Goal: Information Seeking & Learning: Learn about a topic

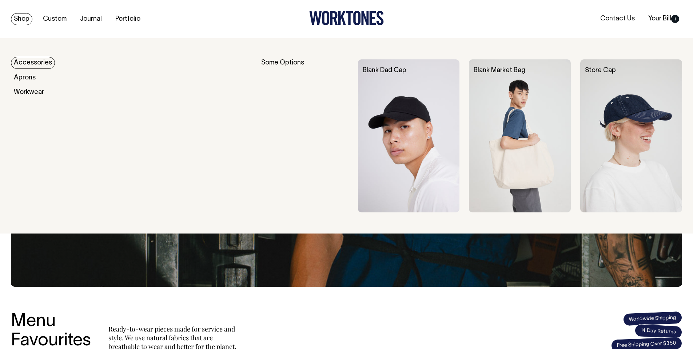
click at [25, 19] on link "Shop" at bounding box center [21, 19] width 21 height 12
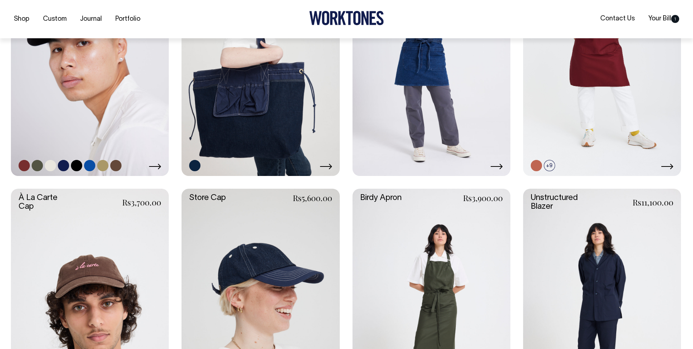
click at [72, 136] on link at bounding box center [90, 56] width 158 height 237
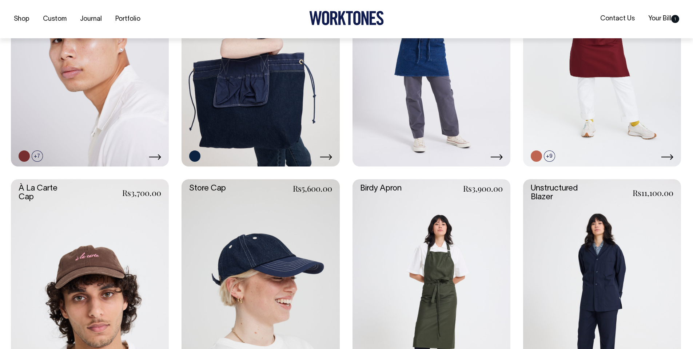
drag, startPoint x: 248, startPoint y: 133, endPoint x: 374, endPoint y: 128, distance: 126.0
click at [248, 133] on link at bounding box center [261, 47] width 158 height 237
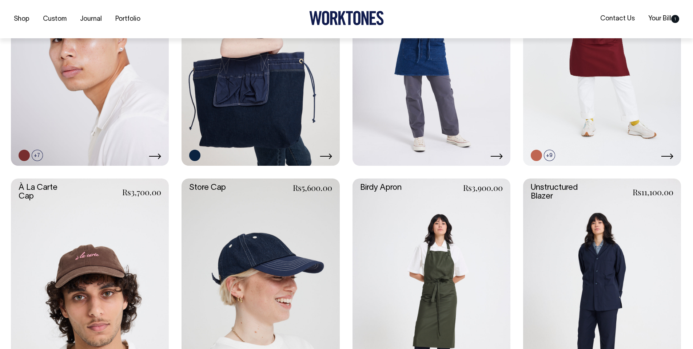
scroll to position [424, 0]
click at [570, 126] on link at bounding box center [602, 46] width 158 height 237
drag, startPoint x: 90, startPoint y: 258, endPoint x: 94, endPoint y: 258, distance: 4.0
click at [90, 258] on link at bounding box center [90, 296] width 158 height 237
click at [268, 259] on link at bounding box center [261, 296] width 158 height 237
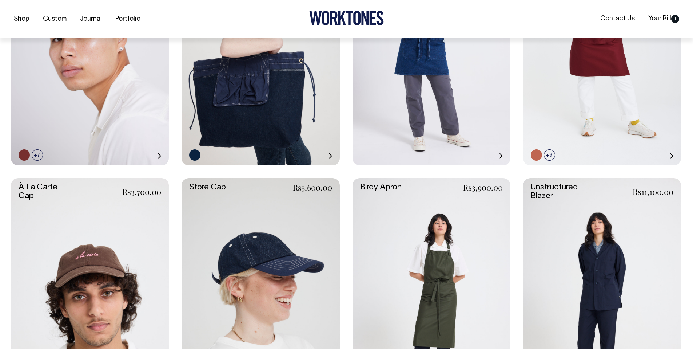
click at [634, 266] on link at bounding box center [602, 296] width 158 height 237
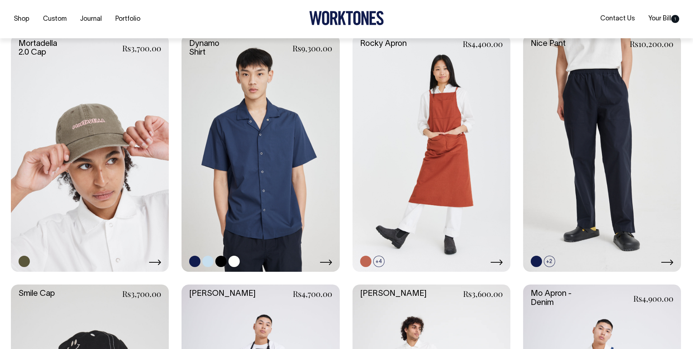
drag, startPoint x: 147, startPoint y: 217, endPoint x: 210, endPoint y: 208, distance: 63.3
click at [148, 217] on link at bounding box center [90, 153] width 158 height 237
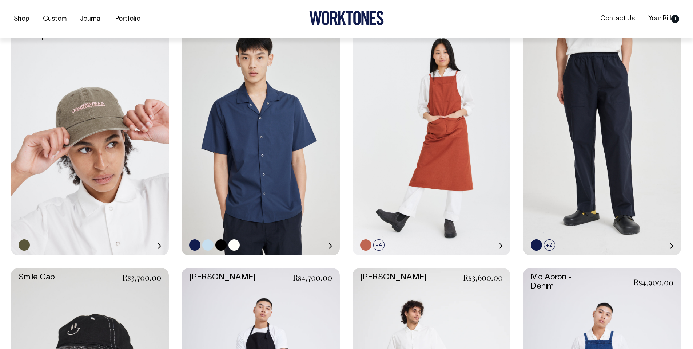
click at [226, 207] on link at bounding box center [261, 136] width 158 height 237
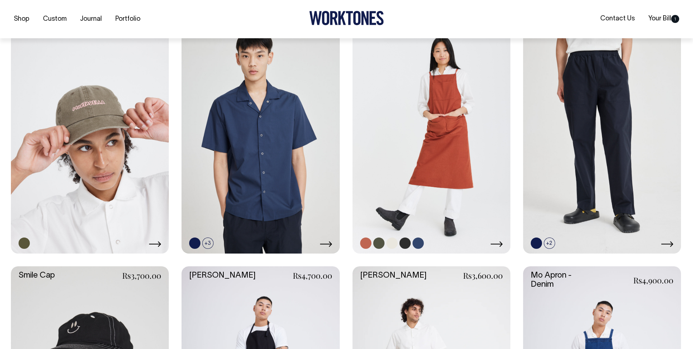
scroll to position [836, 0]
click at [428, 202] on link at bounding box center [432, 134] width 158 height 237
click at [606, 191] on link at bounding box center [602, 134] width 158 height 237
drag, startPoint x: 122, startPoint y: 184, endPoint x: 141, endPoint y: 185, distance: 18.2
click at [122, 184] on link at bounding box center [90, 134] width 158 height 237
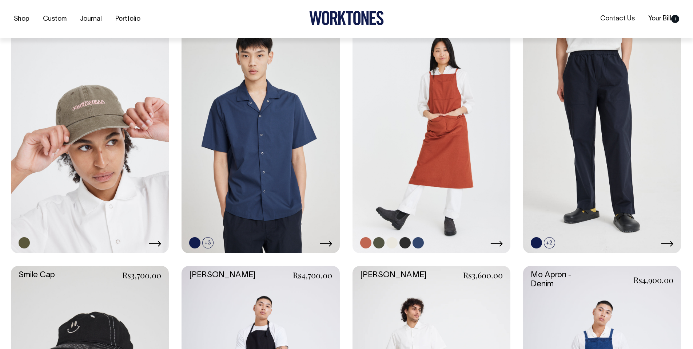
click at [358, 167] on link at bounding box center [432, 134] width 158 height 237
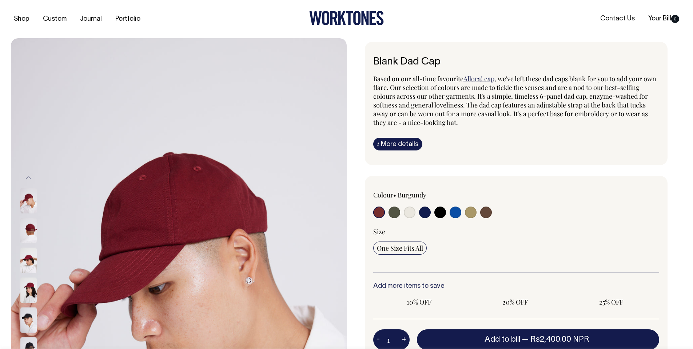
click at [403, 145] on link "i More details" at bounding box center [397, 144] width 49 height 13
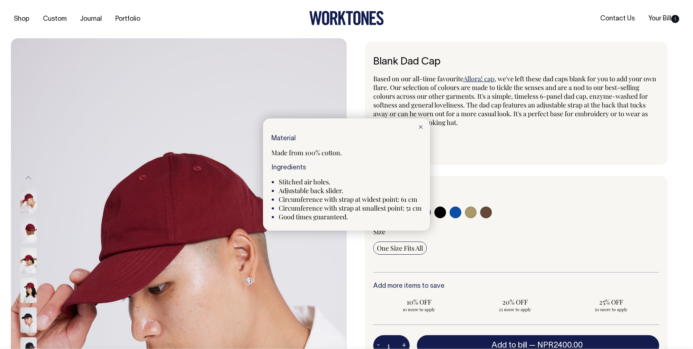
scroll to position [0, 0]
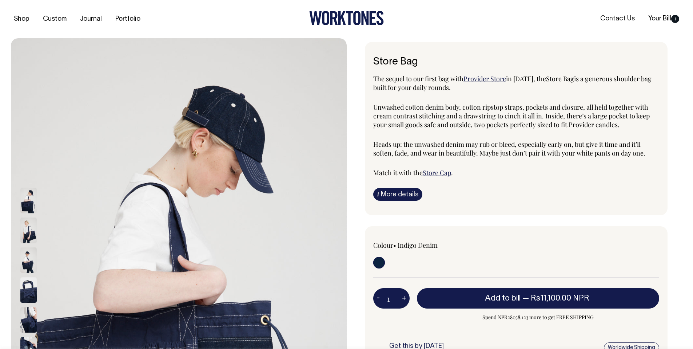
click at [409, 187] on div "The sequel to our first bag with Provider Store in 2019, the Store Bag is a gen…" at bounding box center [516, 137] width 286 height 126
click at [408, 192] on link "i More details" at bounding box center [397, 194] width 49 height 13
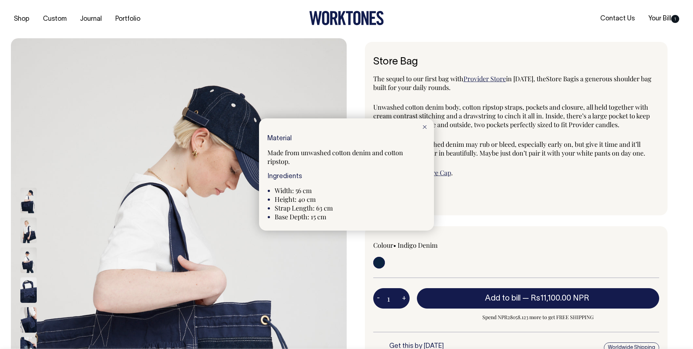
click at [424, 128] on line at bounding box center [424, 126] width 3 height 3
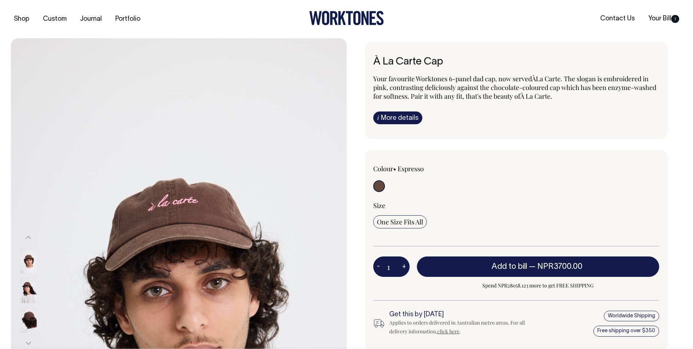
click at [413, 118] on link "i More details" at bounding box center [397, 117] width 49 height 13
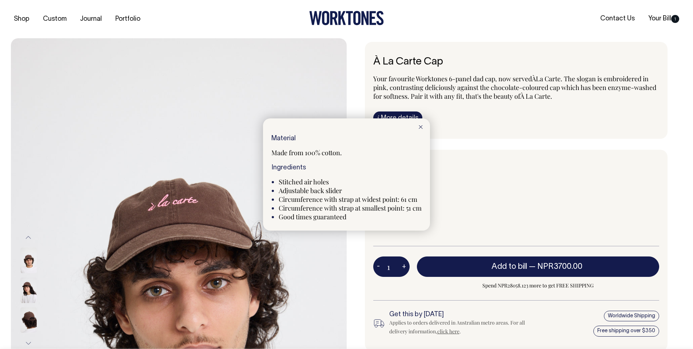
click at [419, 125] on div at bounding box center [421, 126] width 19 height 16
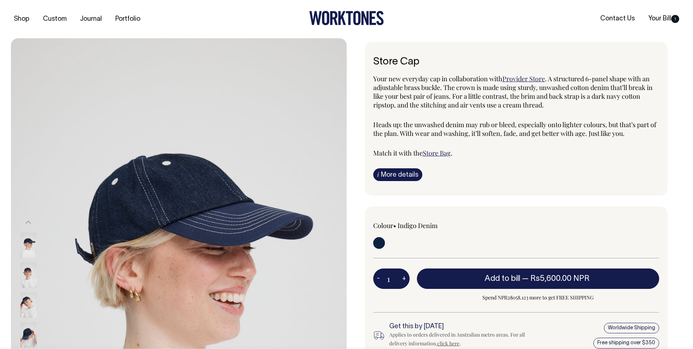
click at [404, 173] on link "i More details" at bounding box center [397, 174] width 49 height 13
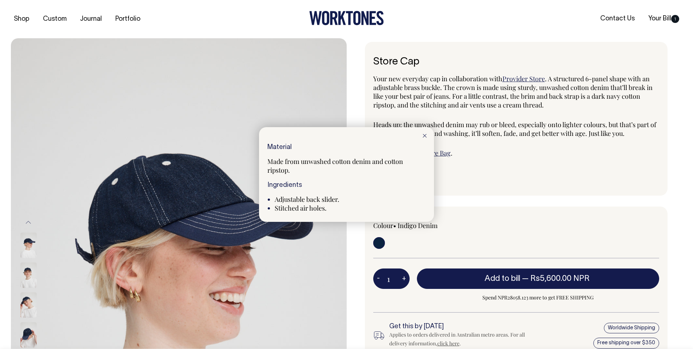
click at [427, 138] on div at bounding box center [425, 135] width 19 height 16
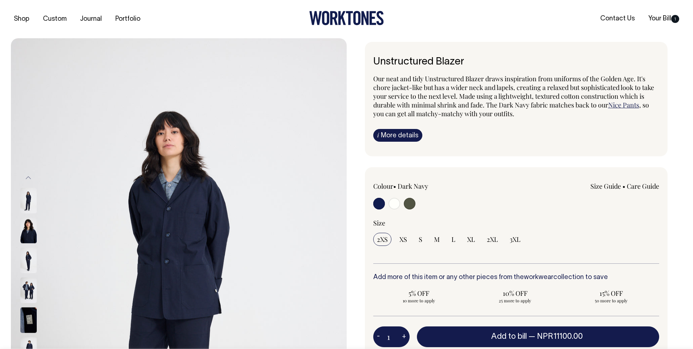
click at [414, 132] on link "i More details" at bounding box center [397, 135] width 49 height 13
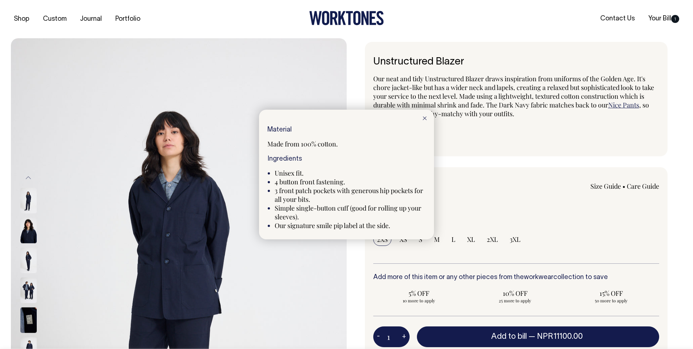
click at [427, 118] on icon at bounding box center [425, 118] width 4 height 4
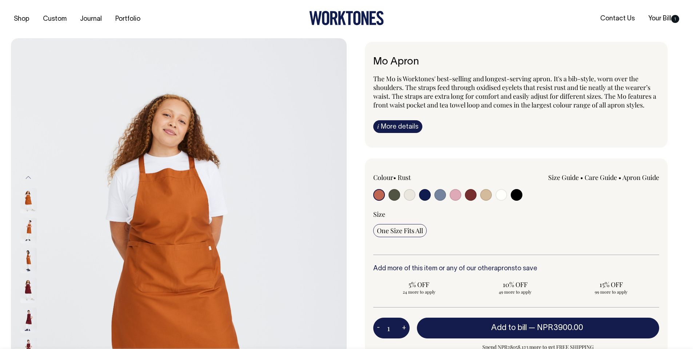
click at [410, 127] on link "i More details" at bounding box center [397, 126] width 49 height 13
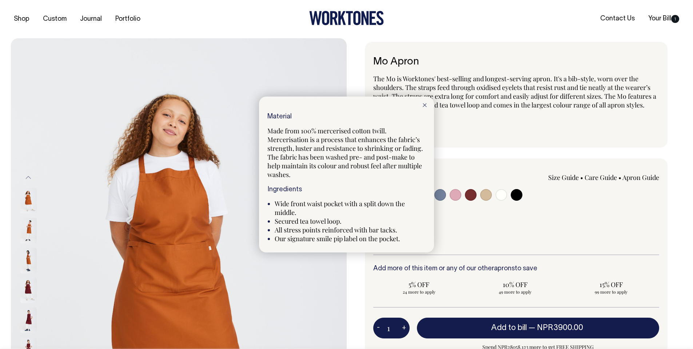
click at [421, 104] on div at bounding box center [425, 104] width 19 height 16
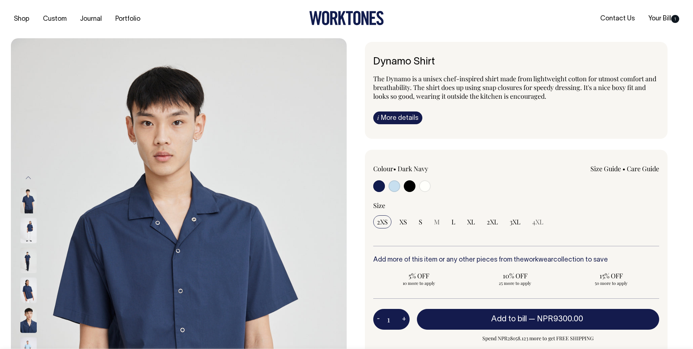
click at [414, 119] on link "i More details" at bounding box center [397, 117] width 49 height 13
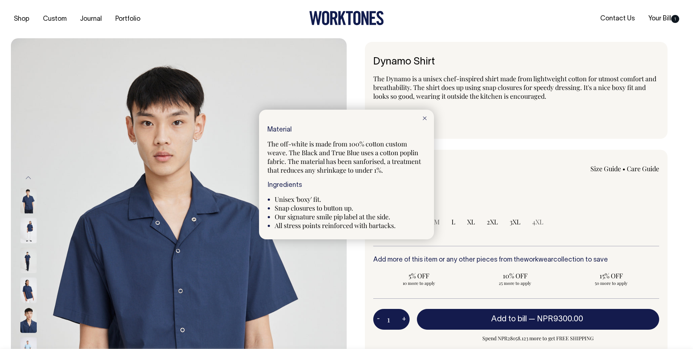
drag, startPoint x: 426, startPoint y: 118, endPoint x: 479, endPoint y: 73, distance: 69.7
click at [426, 118] on icon at bounding box center [425, 118] width 4 height 4
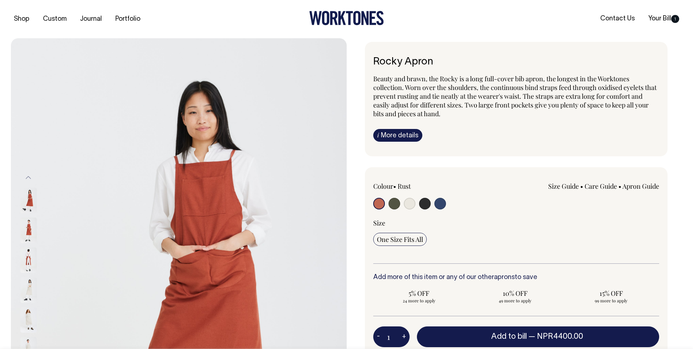
click at [406, 133] on link "i More details" at bounding box center [397, 135] width 49 height 13
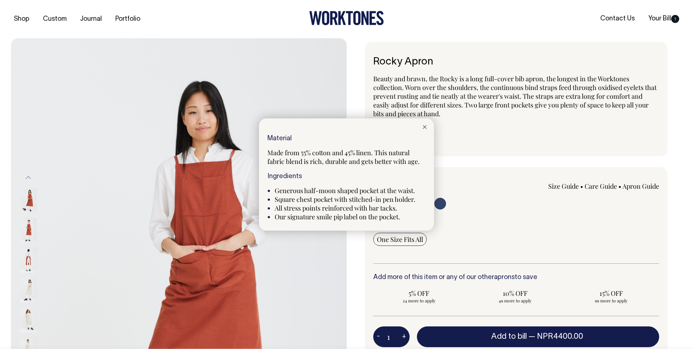
click at [420, 125] on div at bounding box center [425, 126] width 19 height 16
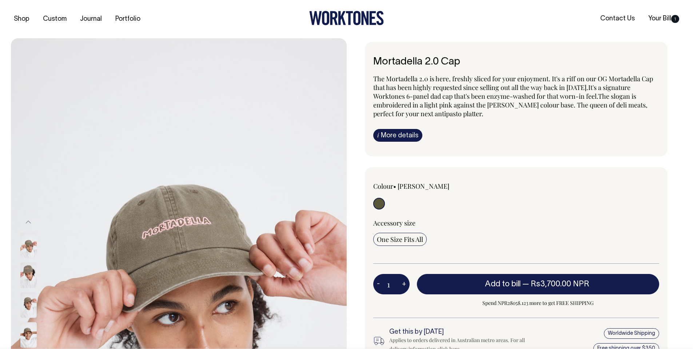
click at [412, 134] on link "i More details" at bounding box center [397, 135] width 49 height 13
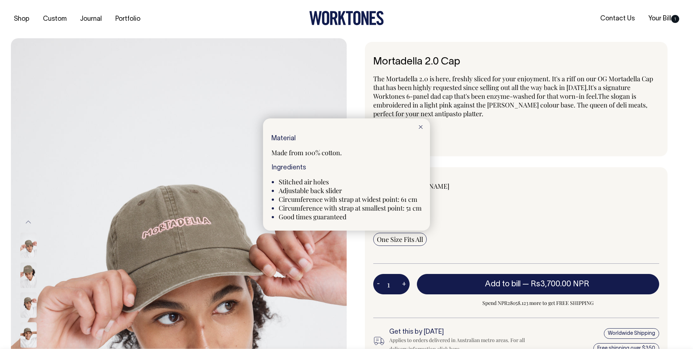
click at [422, 127] on icon at bounding box center [421, 127] width 4 height 4
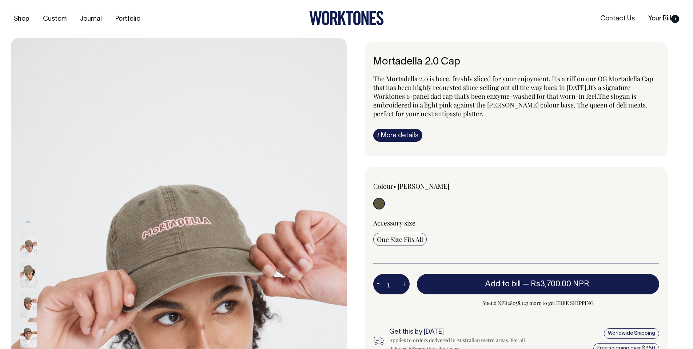
click at [386, 135] on link "i More details" at bounding box center [397, 135] width 49 height 13
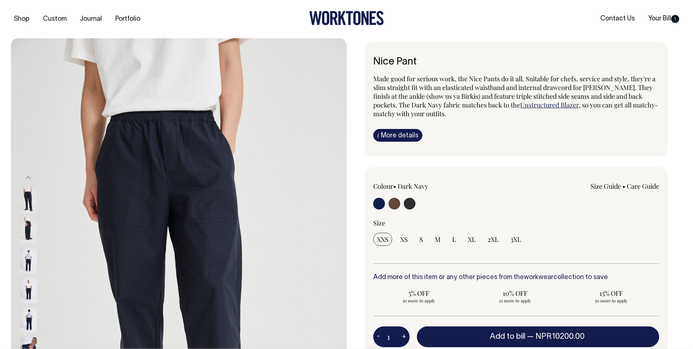
click at [402, 136] on link "i More details" at bounding box center [397, 135] width 49 height 13
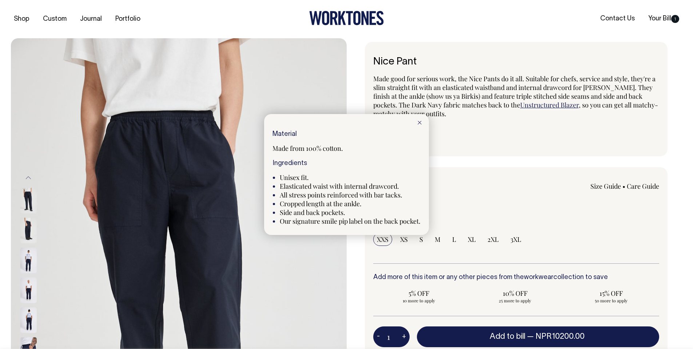
click at [421, 125] on div at bounding box center [420, 122] width 19 height 16
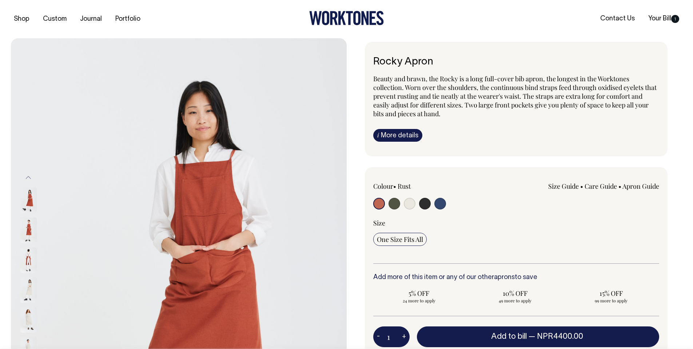
click at [558, 187] on link "Size Guide" at bounding box center [564, 186] width 31 height 9
